Goal: Task Accomplishment & Management: Manage account settings

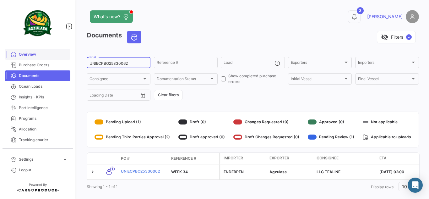
drag, startPoint x: 131, startPoint y: 63, endPoint x: 22, endPoint y: 51, distance: 109.5
click at [22, 51] on mat-sidenav-container "Overview Purchase Orders Documents Ocean Loads Insights - KPIs Port Intelligenc…" at bounding box center [214, 99] width 429 height 199
paste input "6427722530"
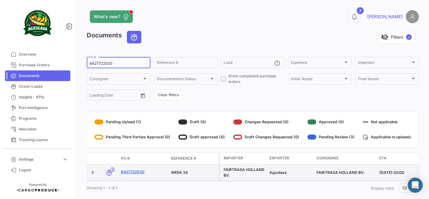
type input "6427722530"
click at [140, 174] on link "6427722530" at bounding box center [143, 172] width 45 height 6
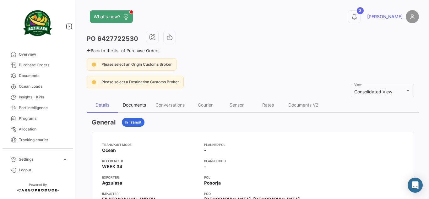
click at [141, 104] on div "Documents" at bounding box center [134, 104] width 23 height 5
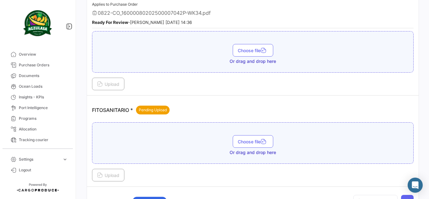
scroll to position [345, 0]
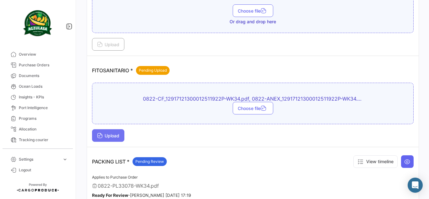
click at [116, 133] on span "Upload" at bounding box center [108, 135] width 22 height 5
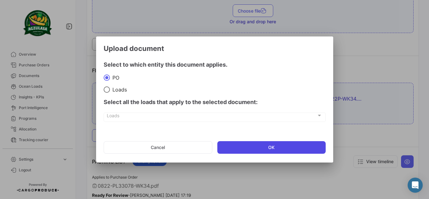
click at [260, 145] on button "OK" at bounding box center [271, 147] width 108 height 13
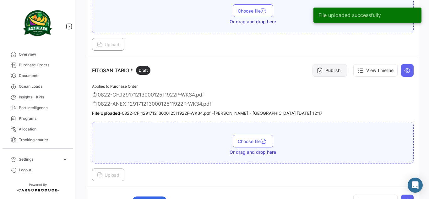
click at [329, 70] on button "Publish" at bounding box center [329, 70] width 35 height 13
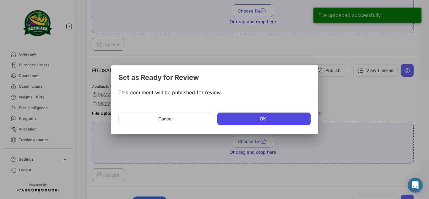
click at [258, 122] on button "OK" at bounding box center [263, 118] width 93 height 13
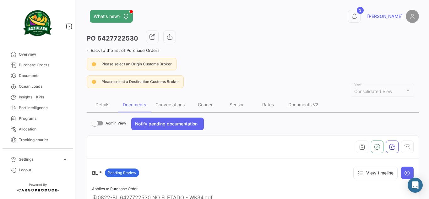
scroll to position [0, 0]
click at [174, 108] on div "Conversations" at bounding box center [170, 104] width 39 height 15
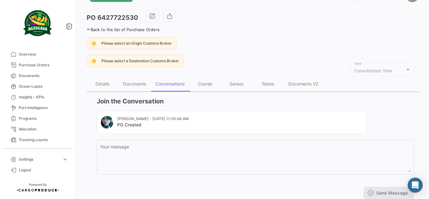
scroll to position [31, 0]
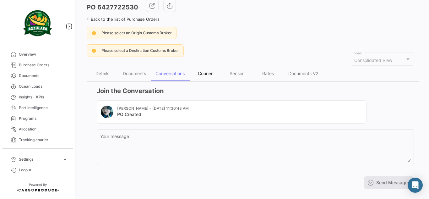
click at [214, 73] on div "Courier" at bounding box center [204, 73] width 31 height 15
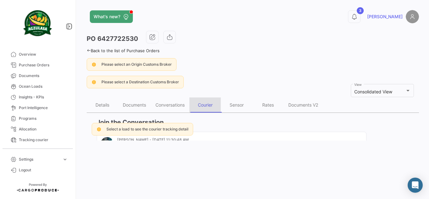
scroll to position [0, 0]
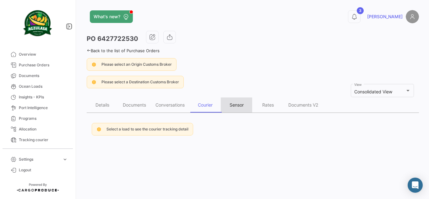
click at [242, 103] on div "Sensor" at bounding box center [236, 104] width 14 height 5
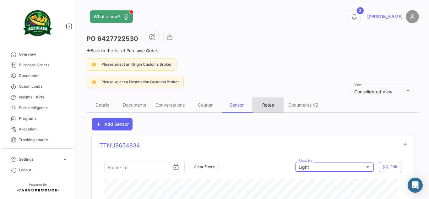
click at [273, 104] on div "Rates" at bounding box center [268, 104] width 12 height 5
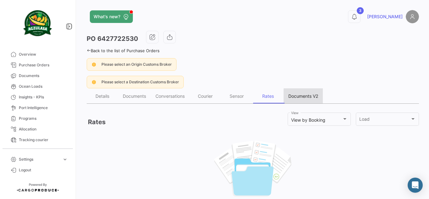
click at [316, 98] on div "Documents V2" at bounding box center [303, 95] width 30 height 5
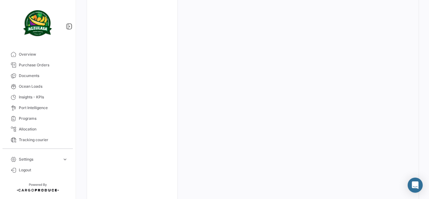
scroll to position [31, 0]
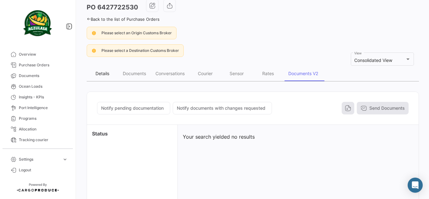
click at [108, 72] on div "Details" at bounding box center [102, 73] width 14 height 5
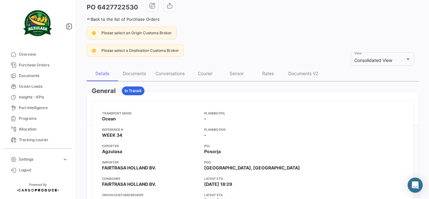
scroll to position [0, 0]
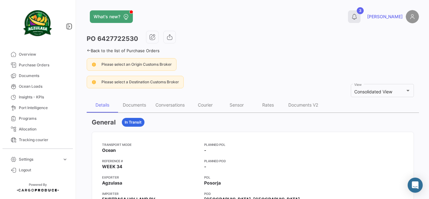
click at [357, 17] on icon at bounding box center [354, 16] width 6 height 6
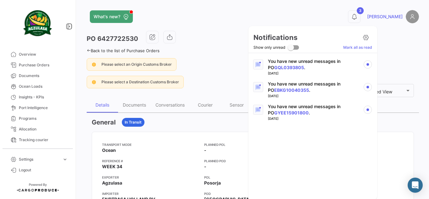
click at [370, 17] on div at bounding box center [214, 99] width 429 height 199
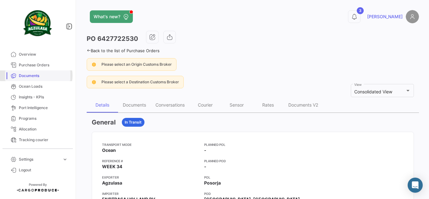
click at [36, 75] on span "Documents" at bounding box center [43, 76] width 49 height 6
